Goal: Check status: Check status

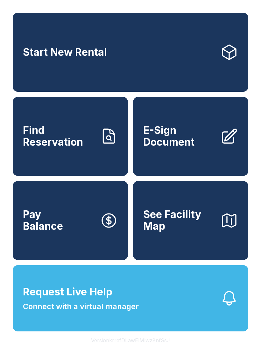
scroll to position [8, 0]
click at [67, 133] on span "Find Reservation" at bounding box center [59, 136] width 72 height 23
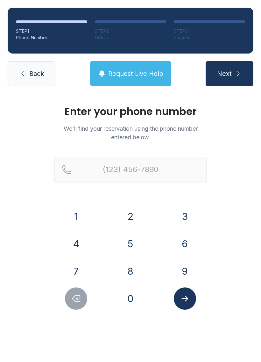
click at [186, 219] on button "3" at bounding box center [185, 216] width 22 height 22
click at [131, 246] on button "5" at bounding box center [130, 244] width 22 height 22
click at [126, 214] on button "2" at bounding box center [130, 216] width 22 height 22
click at [184, 244] on button "6" at bounding box center [185, 244] width 22 height 22
click at [76, 238] on button "4" at bounding box center [76, 244] width 22 height 22
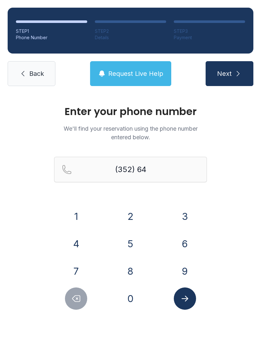
click at [134, 212] on button "2" at bounding box center [130, 216] width 22 height 22
click at [129, 242] on button "5" at bounding box center [130, 244] width 22 height 22
click at [127, 267] on button "8" at bounding box center [130, 271] width 22 height 22
click at [130, 299] on button "0" at bounding box center [130, 298] width 22 height 22
click at [184, 241] on button "6" at bounding box center [185, 244] width 22 height 22
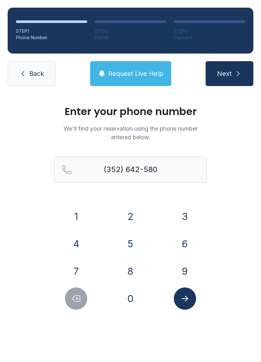
type input "[PHONE_NUMBER]"
click at [187, 299] on icon "Submit lookup form" at bounding box center [185, 299] width 7 height 6
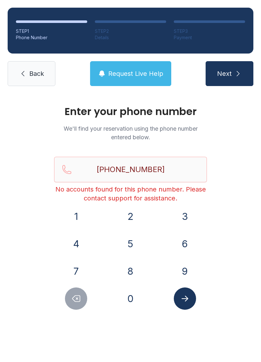
click at [29, 81] on link "Back" at bounding box center [32, 73] width 48 height 25
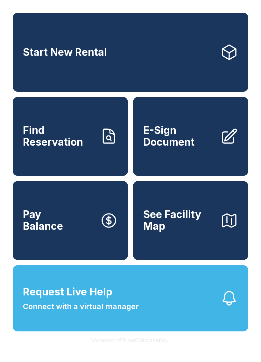
click at [61, 130] on link "Find Reservation" at bounding box center [70, 136] width 115 height 79
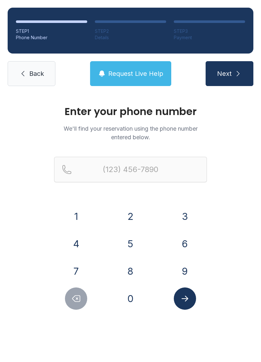
click at [187, 242] on button "6" at bounding box center [185, 244] width 22 height 22
click at [128, 244] on button "5" at bounding box center [130, 244] width 22 height 22
click at [183, 244] on button "6" at bounding box center [185, 244] width 22 height 22
click at [136, 299] on button "0" at bounding box center [130, 298] width 22 height 22
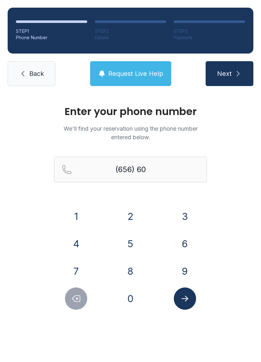
click at [136, 299] on button "0" at bounding box center [130, 298] width 22 height 22
click at [76, 247] on button "4" at bounding box center [76, 244] width 22 height 22
click at [188, 216] on button "3" at bounding box center [185, 216] width 22 height 22
click at [130, 270] on button "8" at bounding box center [130, 271] width 22 height 22
click at [76, 271] on button "7" at bounding box center [76, 271] width 22 height 22
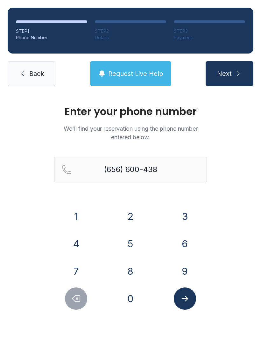
type input "[PHONE_NUMBER]"
click at [189, 301] on icon "Submit lookup form" at bounding box center [185, 299] width 10 height 10
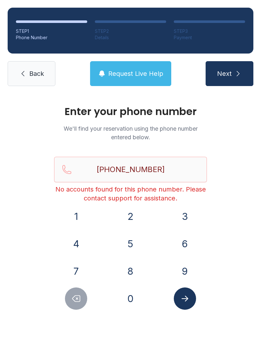
click at [35, 71] on span "Back" at bounding box center [36, 73] width 15 height 9
